Goal: Task Accomplishment & Management: Manage account settings

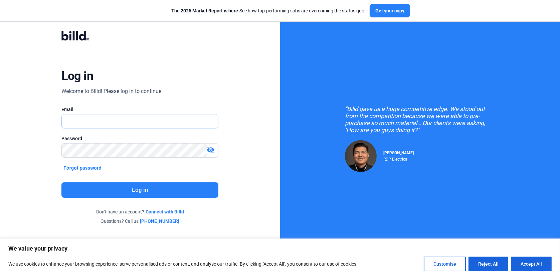
type input "[EMAIL_ADDRESS][DOMAIN_NAME]"
click at [137, 192] on button "Log in" at bounding box center [139, 189] width 157 height 15
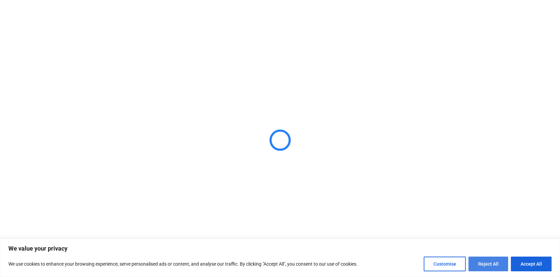
click at [486, 264] on button "Reject All" at bounding box center [489, 263] width 40 height 15
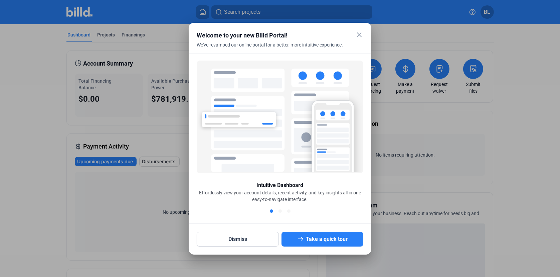
click at [361, 32] on mat-icon "close" at bounding box center [359, 35] width 8 height 8
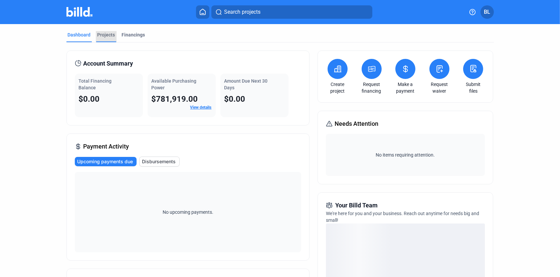
click at [104, 36] on div "Projects" at bounding box center [107, 34] width 18 height 7
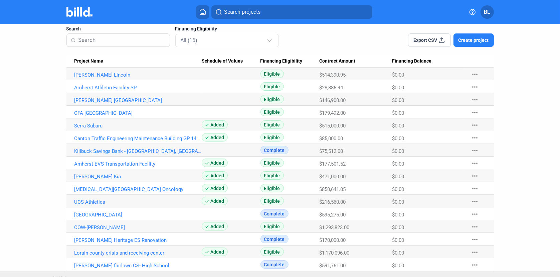
scroll to position [55, 0]
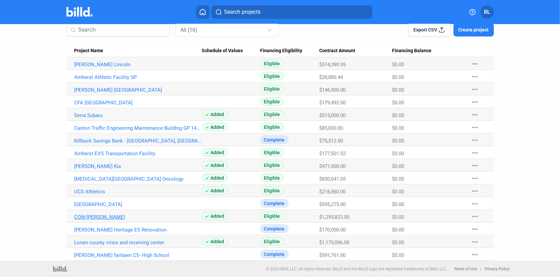
click at [99, 67] on link "COW-[PERSON_NAME]" at bounding box center [138, 64] width 128 height 6
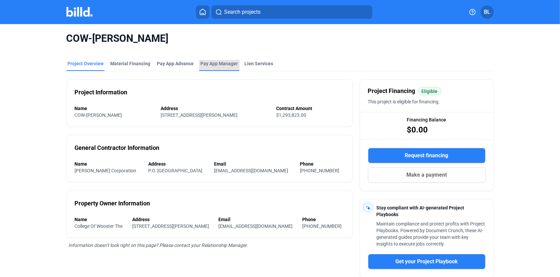
click at [218, 64] on span "Pay App Manager" at bounding box center [219, 63] width 37 height 7
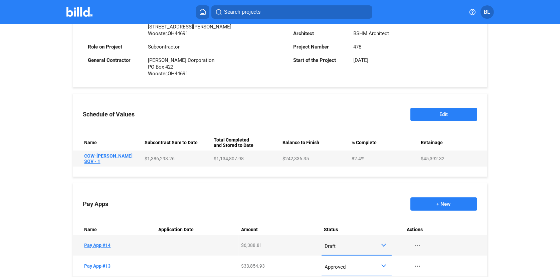
scroll to position [189, 0]
click at [417, 111] on button "Edit" at bounding box center [444, 114] width 67 height 13
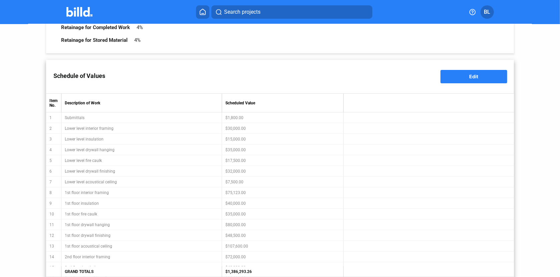
scroll to position [52, 0]
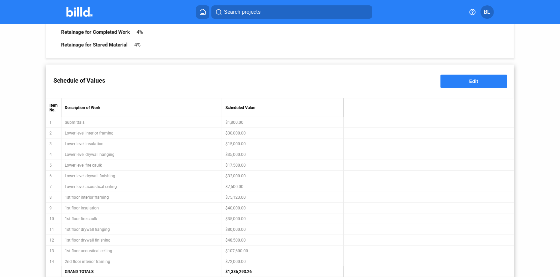
click at [454, 82] on button "Edit" at bounding box center [474, 80] width 67 height 13
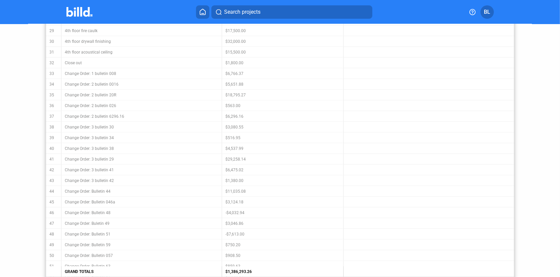
scroll to position [488, 0]
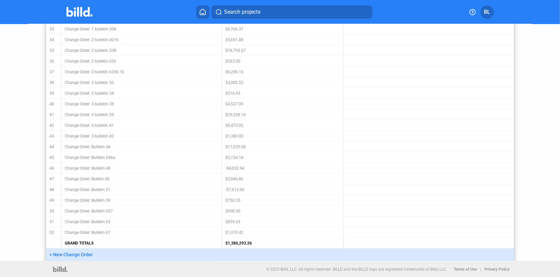
click at [67, 255] on span "+ New Change Order" at bounding box center [70, 254] width 43 height 5
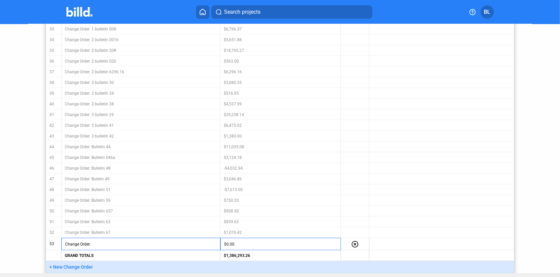
scroll to position [500, 0]
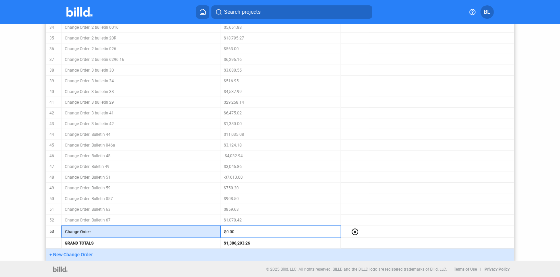
click at [108, 231] on input "text" at bounding box center [154, 231] width 126 height 10
type input "6"
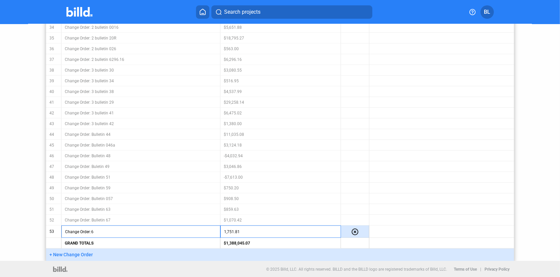
type input "$1,751.81"
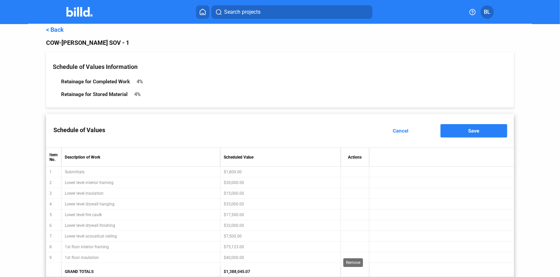
scroll to position [0, 0]
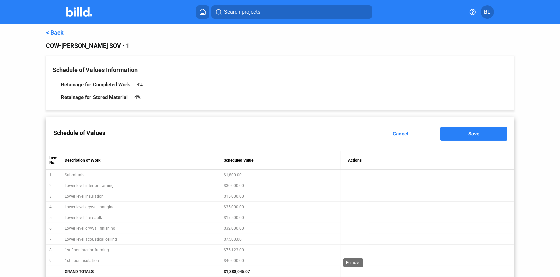
click at [466, 137] on button "Save" at bounding box center [474, 133] width 67 height 13
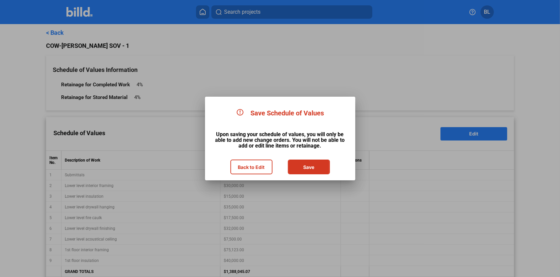
click at [315, 169] on button "Save" at bounding box center [309, 166] width 41 height 13
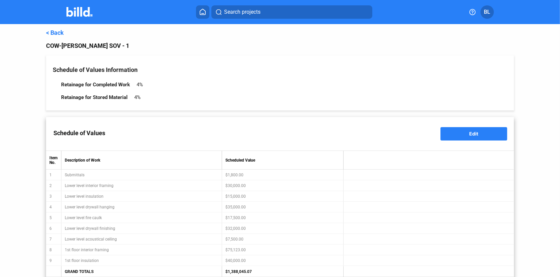
type input "Change Order: 6"
click at [56, 32] on link "< Back" at bounding box center [55, 32] width 18 height 7
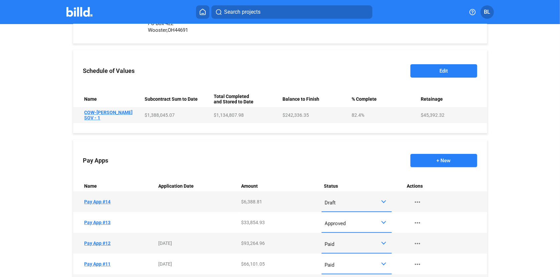
scroll to position [256, 0]
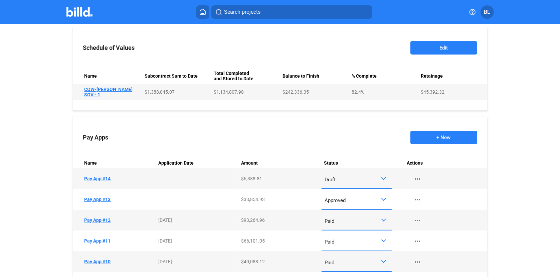
click at [443, 137] on button "+ New" at bounding box center [444, 137] width 67 height 13
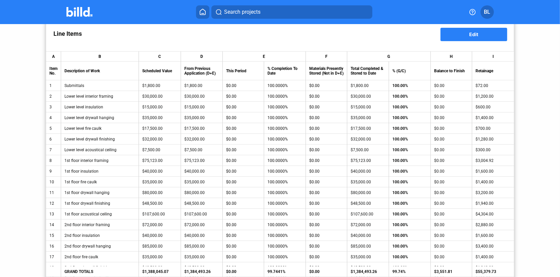
scroll to position [111, 0]
click at [470, 33] on span "Edit" at bounding box center [474, 35] width 9 height 6
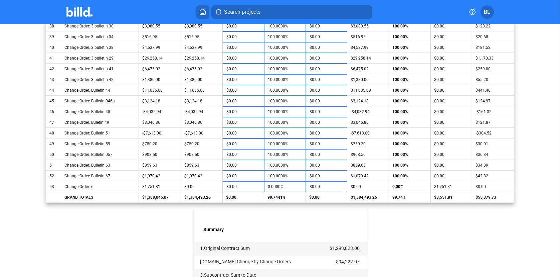
scroll to position [566, 0]
click at [275, 185] on input "0.0000%" at bounding box center [285, 187] width 34 height 10
type input "1"
type input "$17.52"
type input "10"
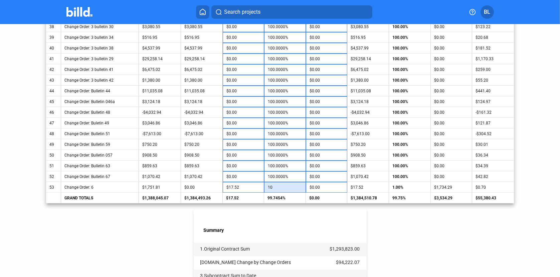
type input "$175.18"
type input "100"
type input "$1,751.81"
type input "100.0000%"
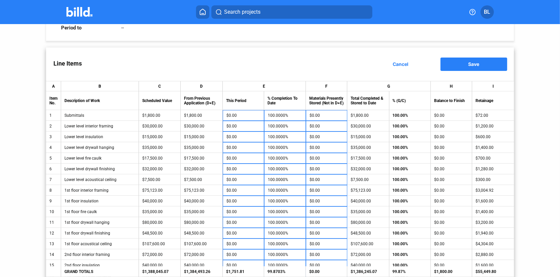
scroll to position [9, 0]
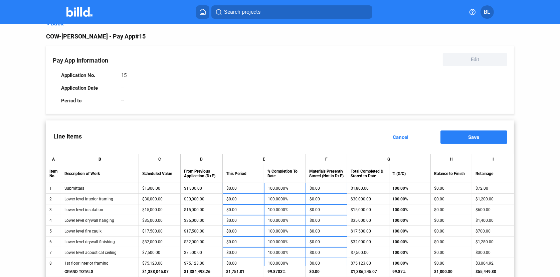
click at [457, 137] on button "Save" at bounding box center [474, 136] width 67 height 13
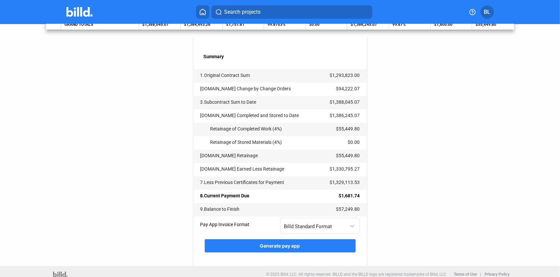
scroll to position [744, 0]
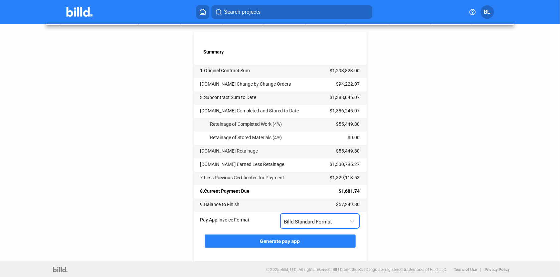
click at [352, 221] on div at bounding box center [352, 217] width 7 height 14
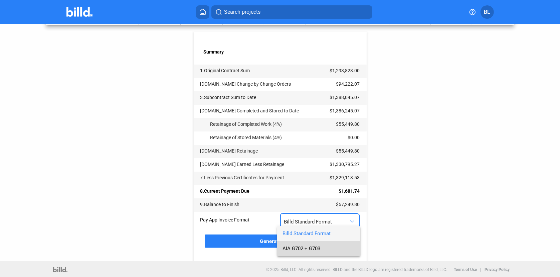
click at [292, 248] on span "AIA G702 + G703" at bounding box center [302, 248] width 38 height 6
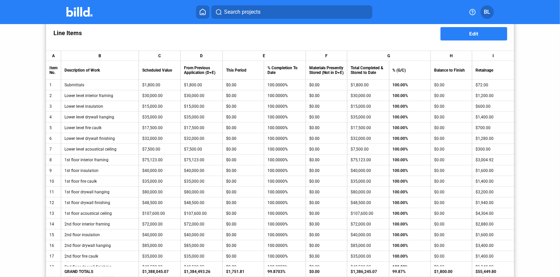
scroll to position [110, 0]
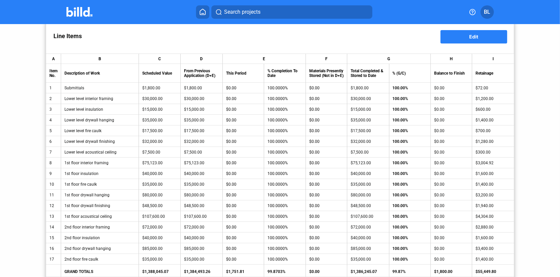
click at [474, 32] on button "Edit" at bounding box center [474, 36] width 67 height 13
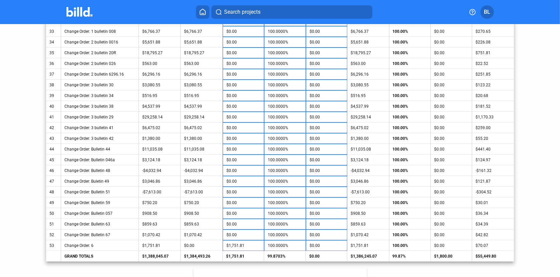
scroll to position [488, 0]
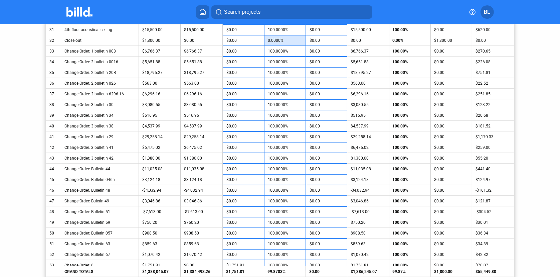
click at [283, 40] on input "0.0000%" at bounding box center [285, 40] width 34 height 10
type input "1"
type input "$18.00"
type input "10"
type input "$180.00"
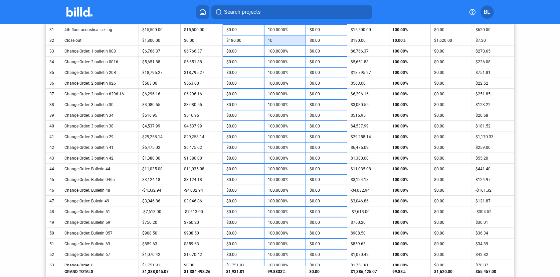
type input "100"
type input "$1,800.00"
type input "100.0000%"
click at [532, 87] on div "< Back COW-[PERSON_NAME] - Pay App #15 Pay App Information Edit Application No.…" at bounding box center [280, 26] width 560 height 981
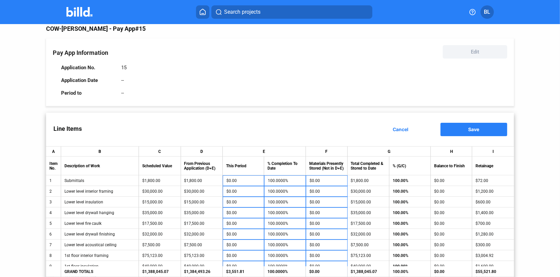
scroll to position [0, 0]
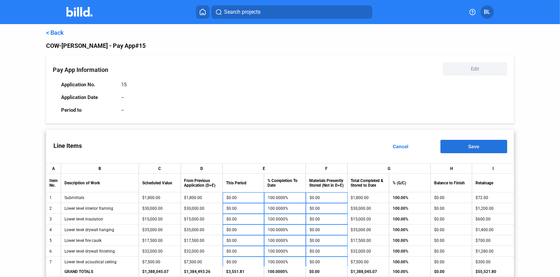
click at [469, 147] on span "Save" at bounding box center [474, 146] width 11 height 6
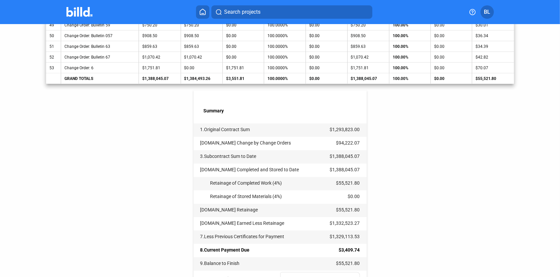
scroll to position [735, 0]
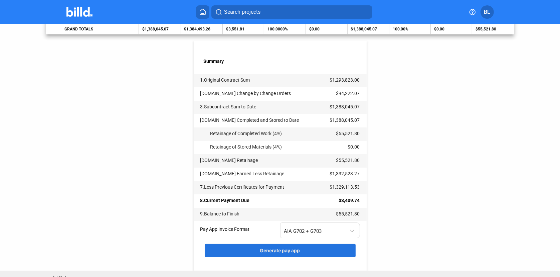
click at [271, 248] on span "Generate pay app" at bounding box center [280, 250] width 40 height 6
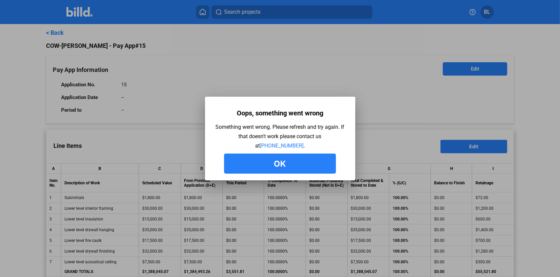
click at [317, 164] on button "Ok" at bounding box center [280, 163] width 112 height 20
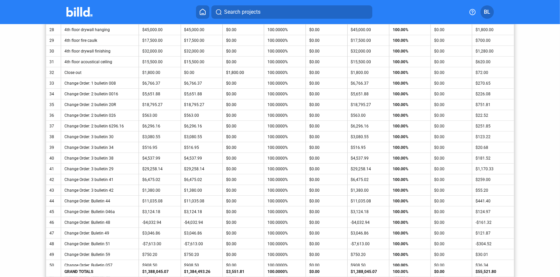
scroll to position [744, 0]
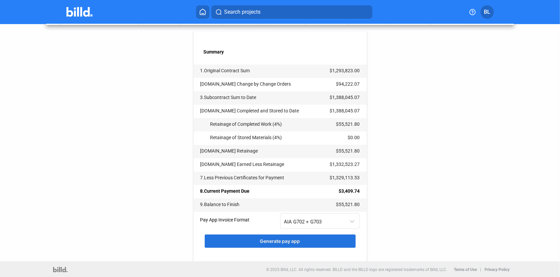
click at [290, 239] on span "Generate pay app" at bounding box center [280, 241] width 40 height 6
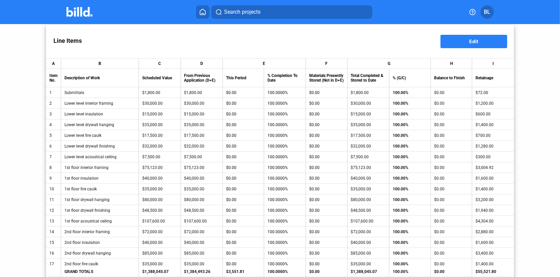
scroll to position [0, 0]
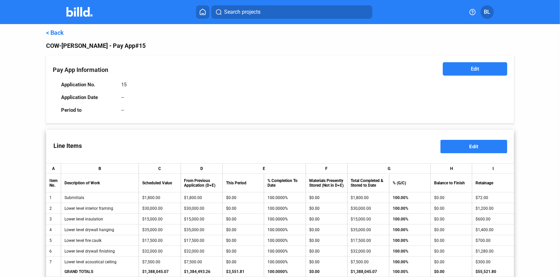
click at [54, 31] on link "< Back" at bounding box center [55, 32] width 18 height 7
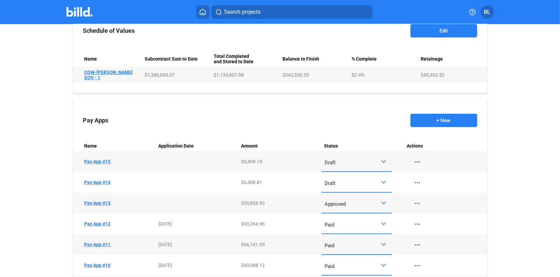
scroll to position [309, 0]
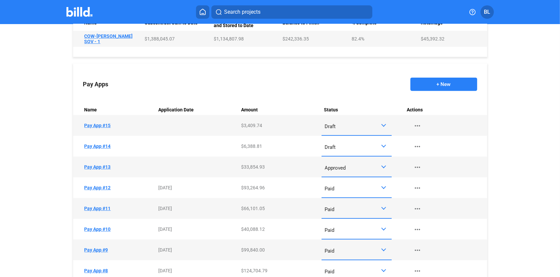
click at [382, 147] on div at bounding box center [383, 145] width 5 height 5
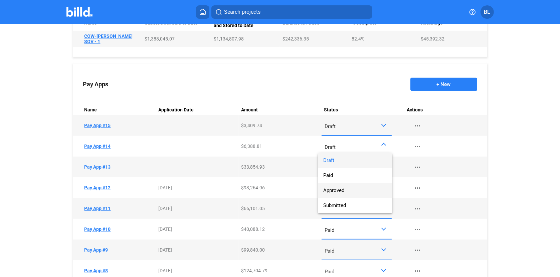
click at [333, 191] on span "Approved" at bounding box center [333, 190] width 21 height 6
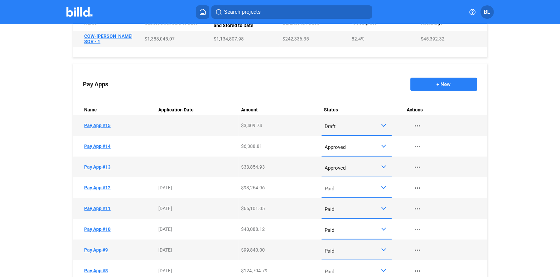
click at [431, 85] on button "+ New" at bounding box center [444, 83] width 67 height 13
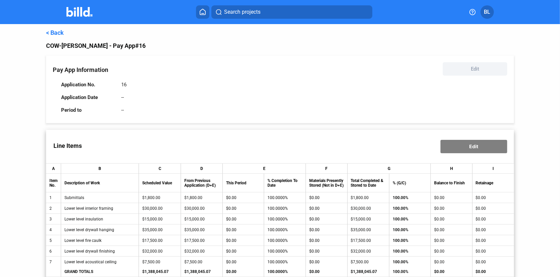
click at [56, 32] on link "< Back" at bounding box center [55, 32] width 18 height 7
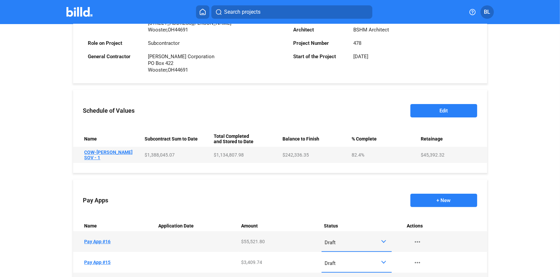
scroll to position [234, 0]
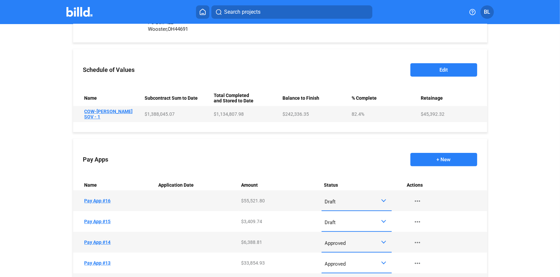
click at [87, 201] on td "Name Pay App #16" at bounding box center [114, 200] width 83 height 21
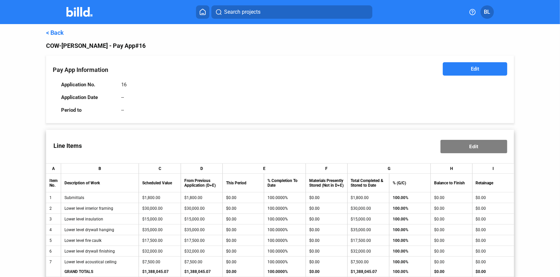
click at [467, 75] on button "Edit" at bounding box center [475, 68] width 64 height 13
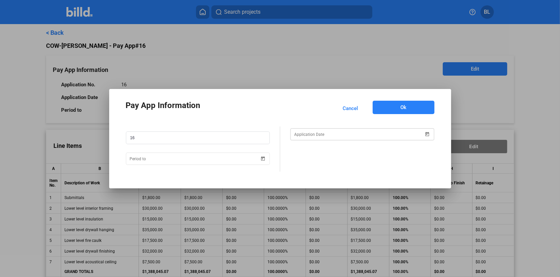
click at [427, 134] on span "Open calendar" at bounding box center [428, 130] width 16 height 16
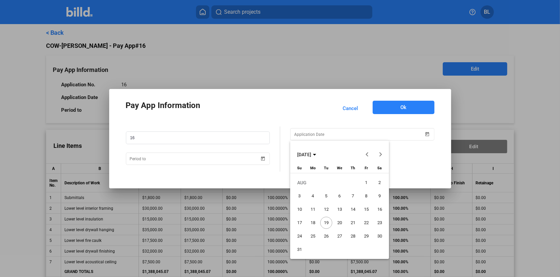
click at [324, 222] on span "19" at bounding box center [326, 222] width 12 height 12
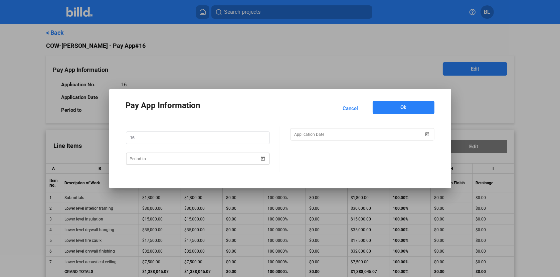
click at [265, 161] on span "Open calendar" at bounding box center [263, 154] width 16 height 16
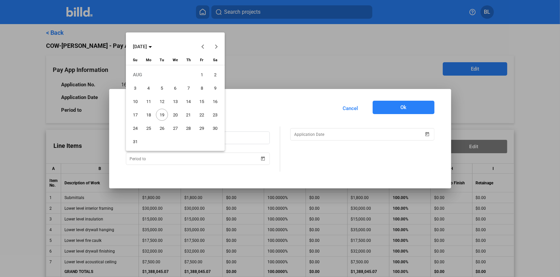
click at [133, 141] on span "31" at bounding box center [135, 141] width 12 height 12
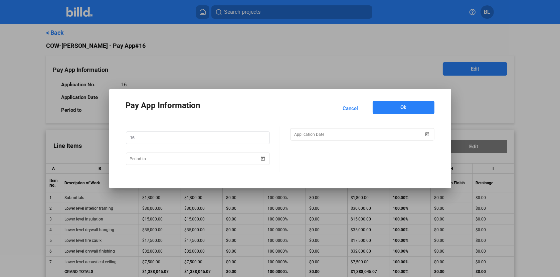
click at [407, 109] on span "Ok" at bounding box center [404, 107] width 6 height 7
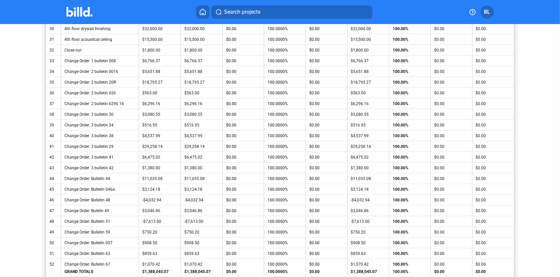
scroll to position [744, 0]
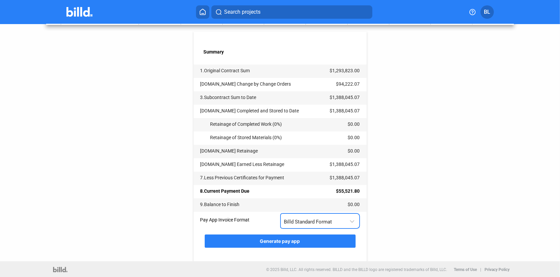
click at [350, 223] on div "Billd Standard Format" at bounding box center [320, 219] width 72 height 13
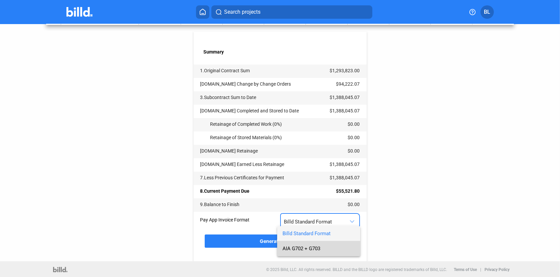
click at [316, 250] on span "AIA G702 + G703" at bounding box center [302, 248] width 38 height 6
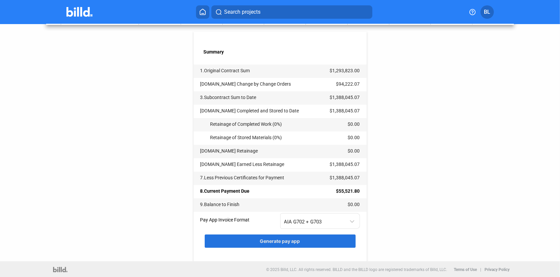
click at [283, 241] on span "Generate pay app" at bounding box center [280, 241] width 40 height 6
